Goal: Navigation & Orientation: Find specific page/section

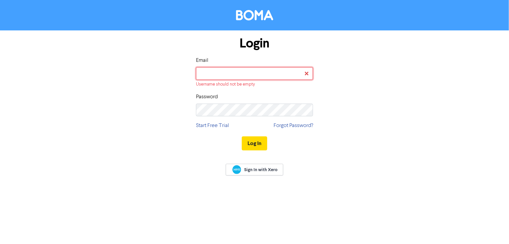
type input "[PERSON_NAME][EMAIL_ADDRESS][DOMAIN_NAME]"
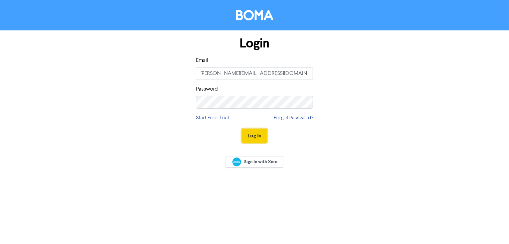
click at [263, 136] on button "Log In" at bounding box center [254, 136] width 25 height 14
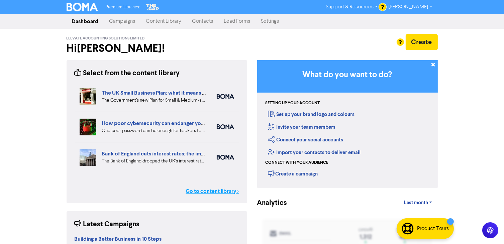
click at [208, 190] on link "Go to content library >" at bounding box center [212, 191] width 53 height 8
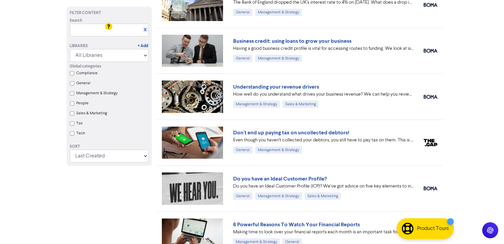
scroll to position [329, 0]
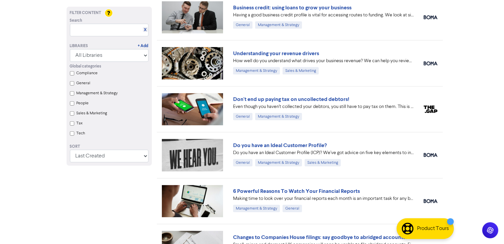
click at [121, 194] on div "Filter Content Search X Libraries + Add All Libraries BOMA Other Partners The G…" at bounding box center [109, 178] width 95 height 920
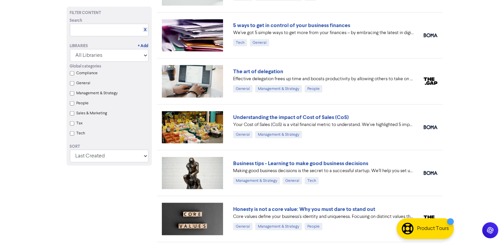
scroll to position [697, 0]
